Goal: Task Accomplishment & Management: Manage account settings

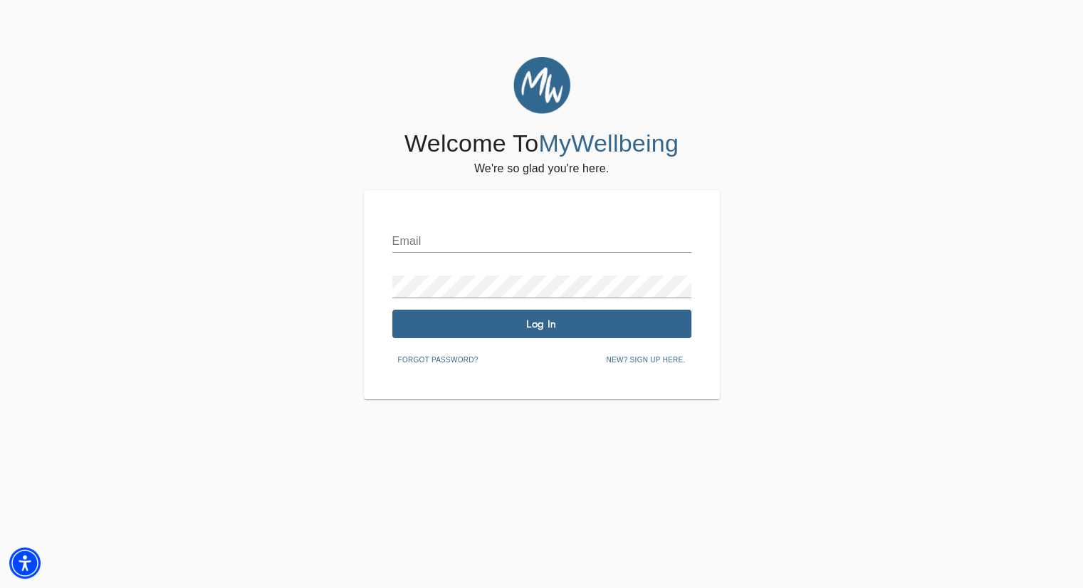
click at [582, 246] on input "text" at bounding box center [541, 241] width 299 height 23
type input "[EMAIL_ADDRESS][DOMAIN_NAME]"
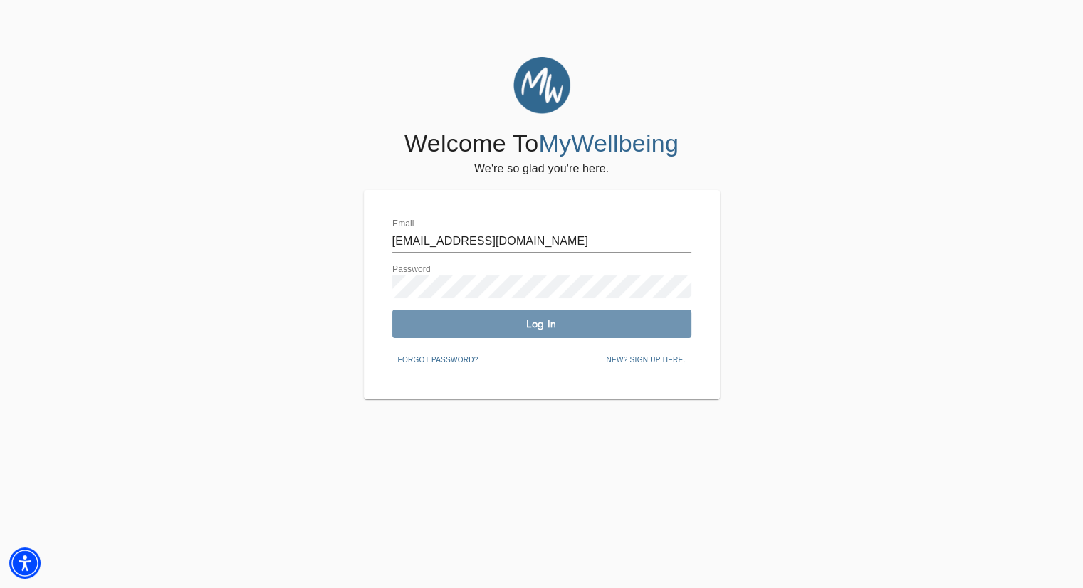
click at [555, 318] on span "Log In" at bounding box center [542, 325] width 288 height 14
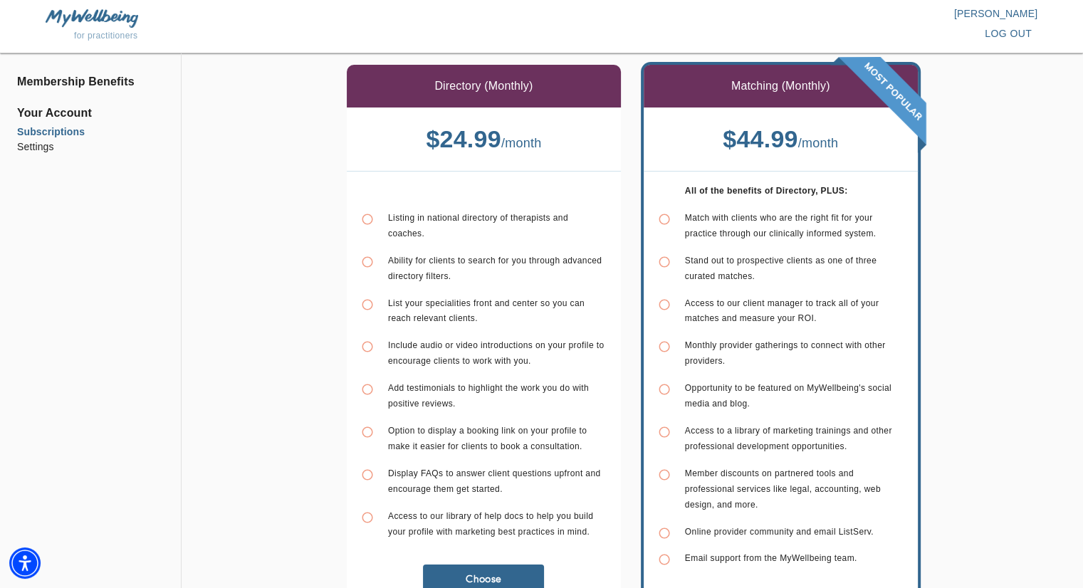
click at [53, 129] on li "Subscriptions" at bounding box center [90, 132] width 147 height 15
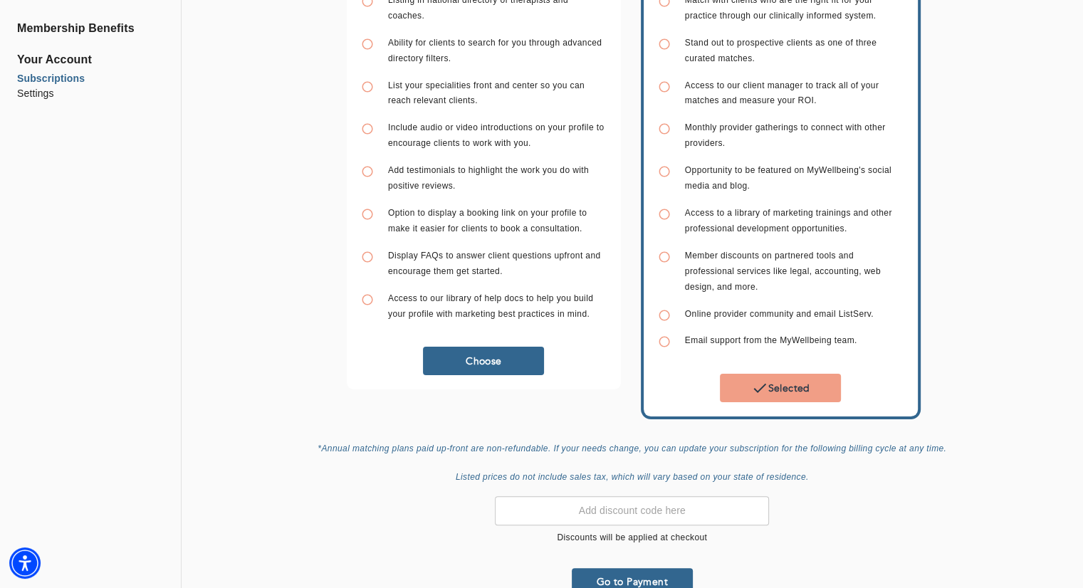
scroll to position [234, 0]
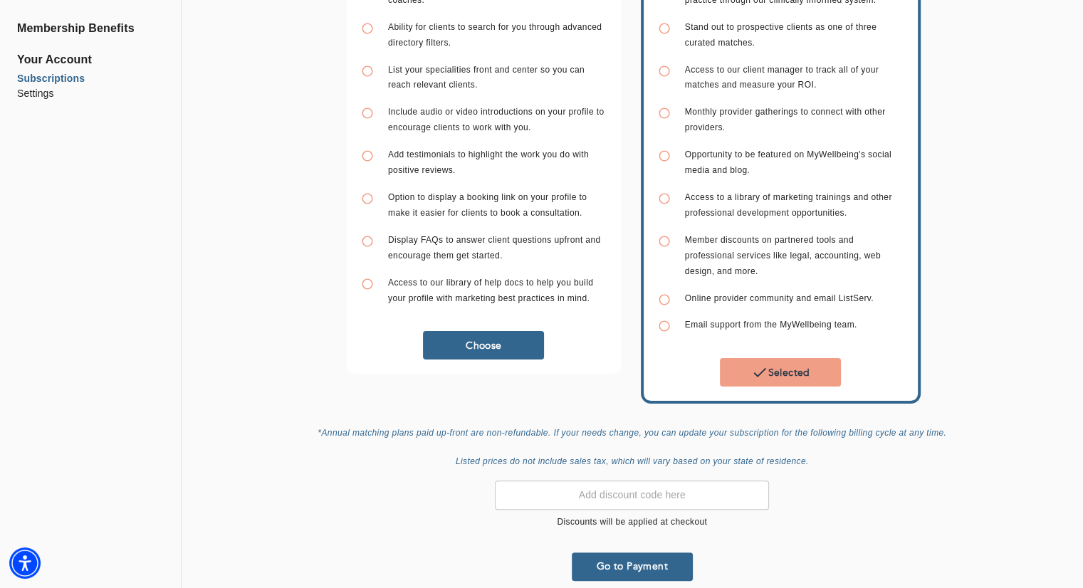
click at [630, 553] on button "Go to Payment" at bounding box center [632, 567] width 121 height 28
